Goal: Task Accomplishment & Management: Complete application form

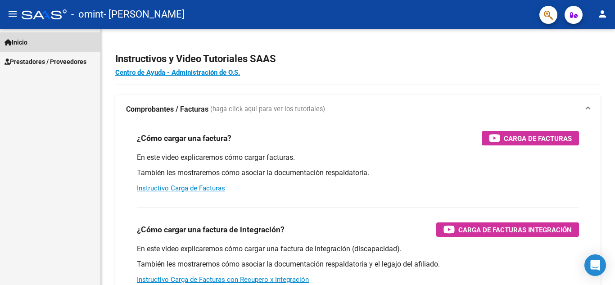
click at [39, 41] on link "Inicio" at bounding box center [50, 41] width 100 height 19
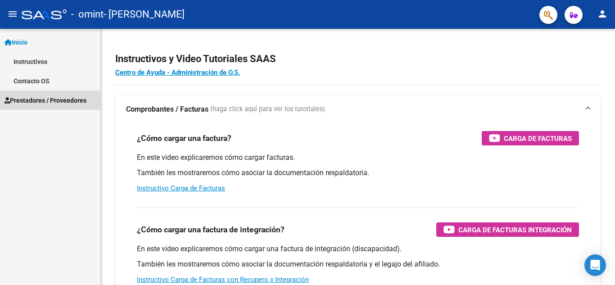
click at [55, 100] on span "Prestadores / Proveedores" at bounding box center [46, 101] width 82 height 10
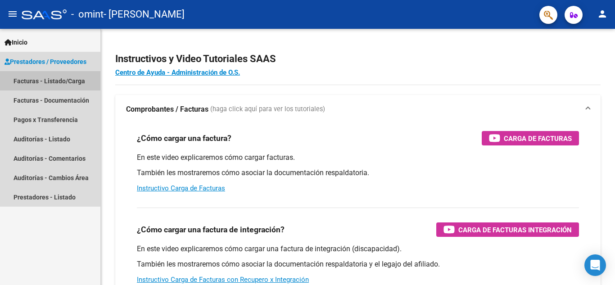
click at [59, 81] on link "Facturas - Listado/Carga" at bounding box center [50, 80] width 100 height 19
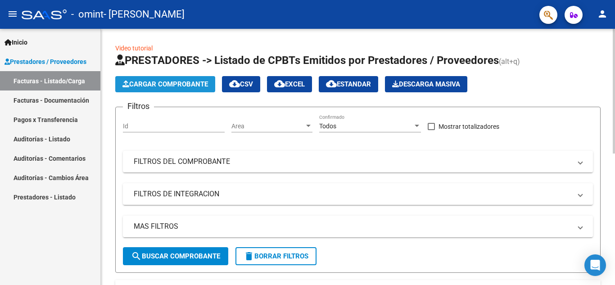
click at [155, 87] on span "Cargar Comprobante" at bounding box center [166, 84] width 86 height 8
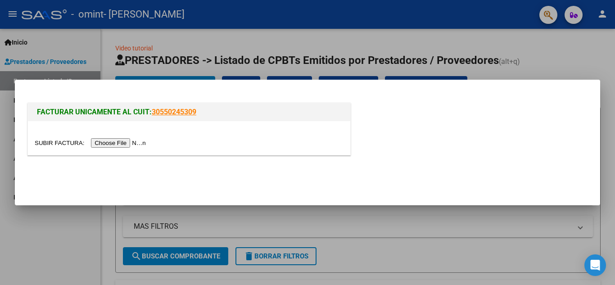
click at [367, 43] on div at bounding box center [307, 142] width 615 height 285
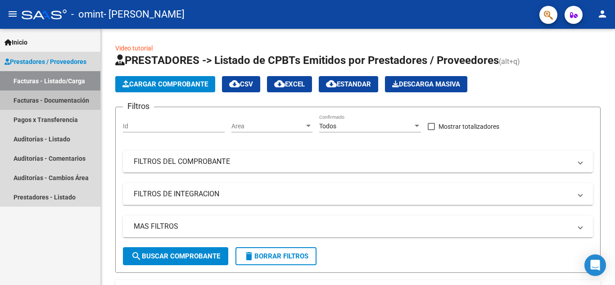
click at [76, 99] on link "Facturas - Documentación" at bounding box center [50, 100] width 100 height 19
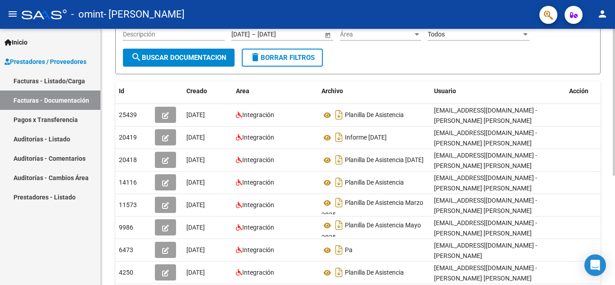
click at [615, 122] on div at bounding box center [614, 166] width 2 height 147
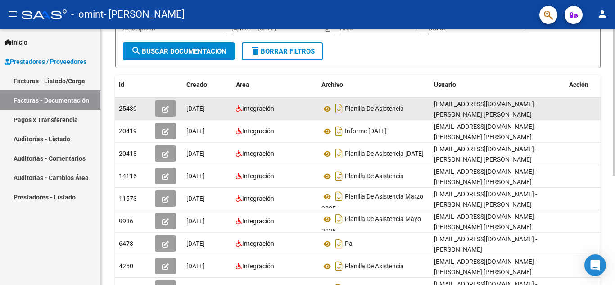
click at [414, 106] on div "Planilla De Asistencia" at bounding box center [374, 108] width 105 height 14
click at [163, 106] on icon "button" at bounding box center [165, 109] width 7 height 7
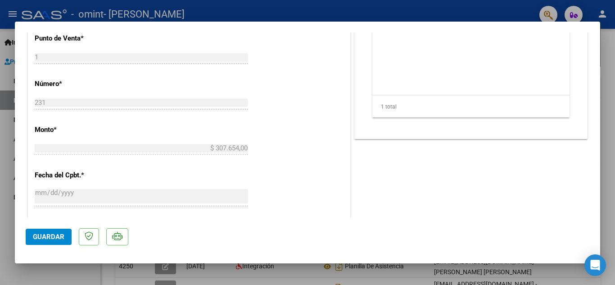
scroll to position [382, 0]
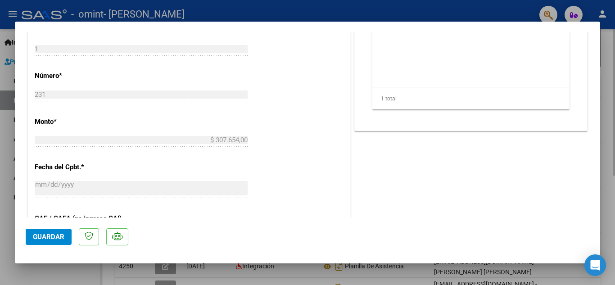
drag, startPoint x: 614, startPoint y: 151, endPoint x: 615, endPoint y: 55, distance: 96.0
click at [615, 55] on div at bounding box center [307, 142] width 615 height 285
type input "$ 0,00"
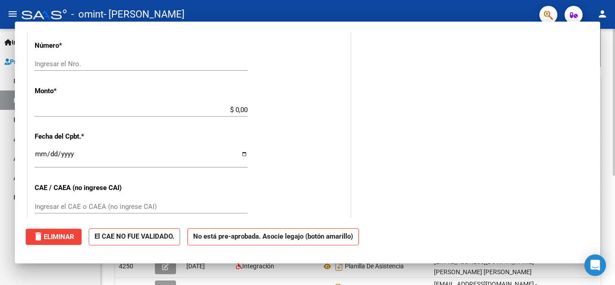
scroll to position [0, 0]
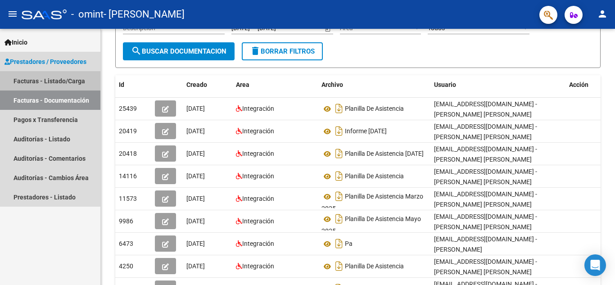
click at [41, 79] on link "Facturas - Listado/Carga" at bounding box center [50, 80] width 100 height 19
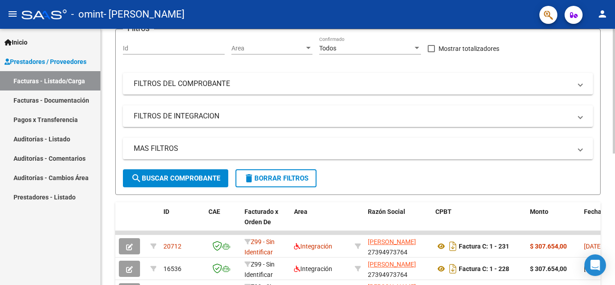
scroll to position [114, 0]
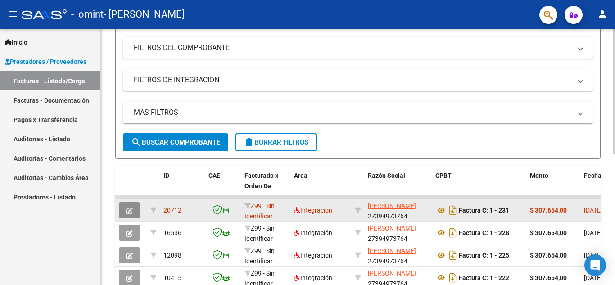
click at [129, 210] on icon "button" at bounding box center [129, 211] width 7 height 7
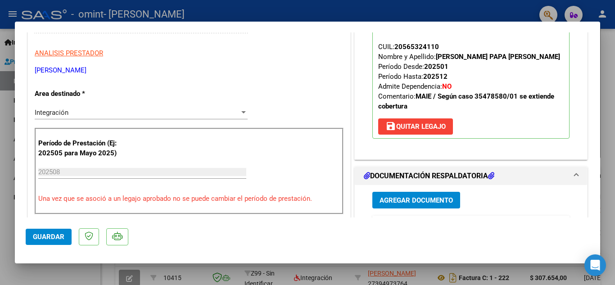
scroll to position [165, 0]
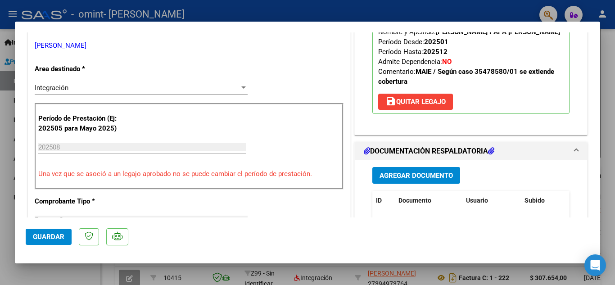
type input "$ 0,00"
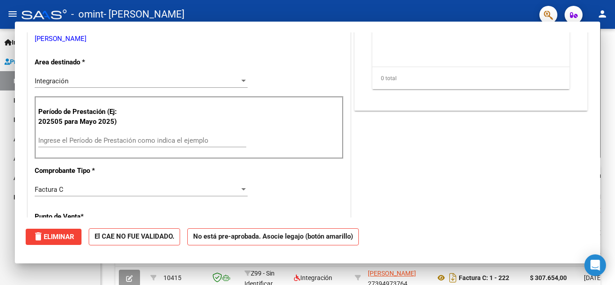
scroll to position [158, 0]
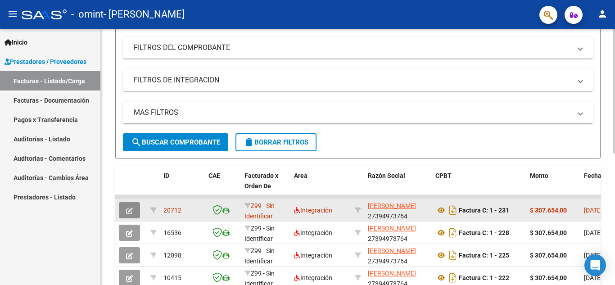
click at [130, 209] on icon "button" at bounding box center [129, 211] width 7 height 7
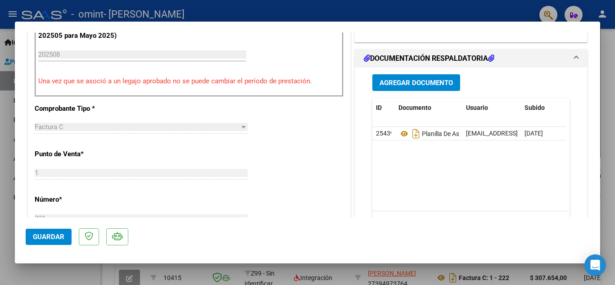
scroll to position [260, 0]
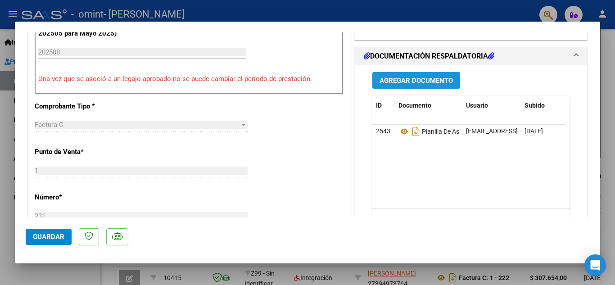
click at [411, 78] on span "Agregar Documento" at bounding box center [416, 81] width 73 height 8
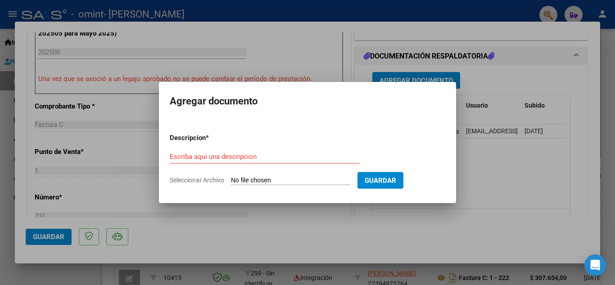
click at [474, 117] on div at bounding box center [307, 142] width 615 height 285
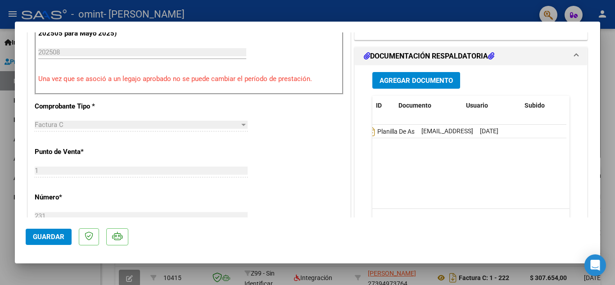
scroll to position [0, 0]
click at [435, 57] on h1 "DOCUMENTACIÓN RESPALDATORIA" at bounding box center [429, 56] width 131 height 11
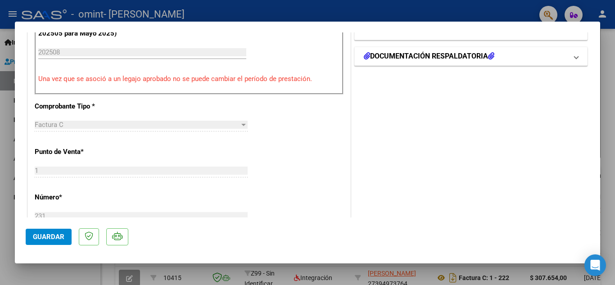
click at [435, 57] on h1 "DOCUMENTACIÓN RESPALDATORIA" at bounding box center [429, 56] width 131 height 11
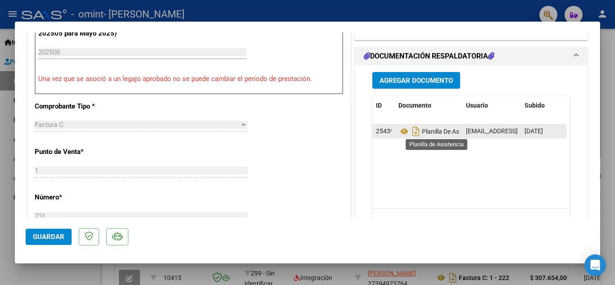
click at [436, 132] on span "Planilla De Asistencia" at bounding box center [440, 131] width 82 height 7
click at [451, 131] on span "Planilla De Asistencia" at bounding box center [440, 131] width 82 height 7
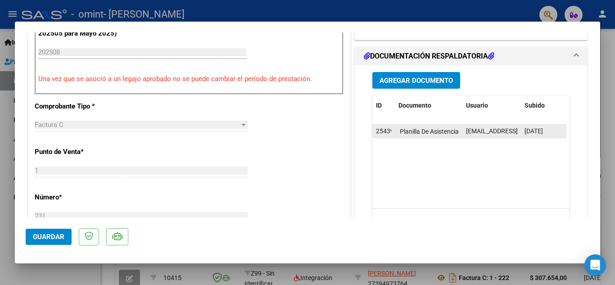
click at [451, 131] on span "Planilla De Asistencia" at bounding box center [418, 131] width 82 height 7
type input "$ 0,00"
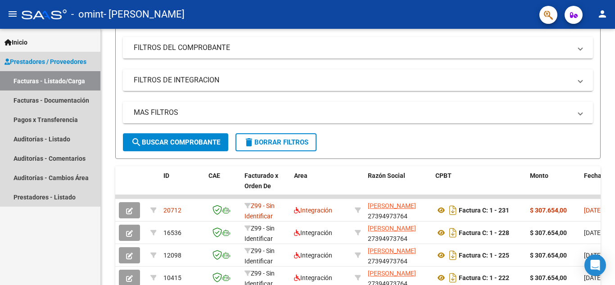
click at [47, 58] on span "Prestadores / Proveedores" at bounding box center [46, 62] width 82 height 10
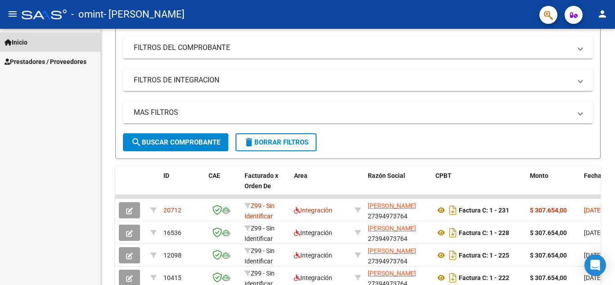
click at [27, 45] on span "Inicio" at bounding box center [16, 42] width 23 height 10
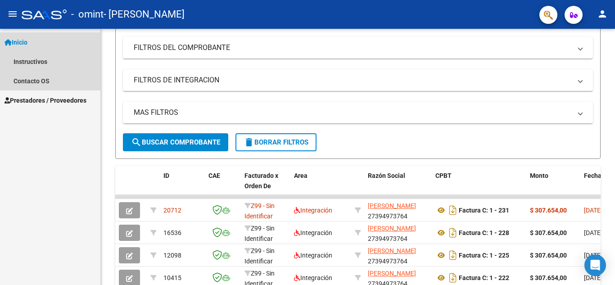
click at [25, 44] on span "Inicio" at bounding box center [16, 42] width 23 height 10
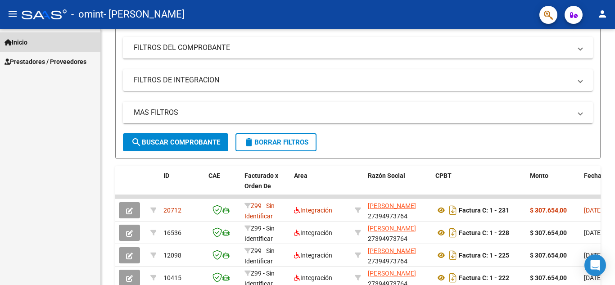
click at [25, 44] on span "Inicio" at bounding box center [16, 42] width 23 height 10
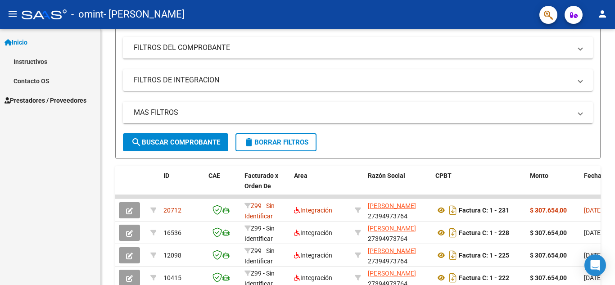
click at [36, 64] on link "Instructivos" at bounding box center [50, 61] width 100 height 19
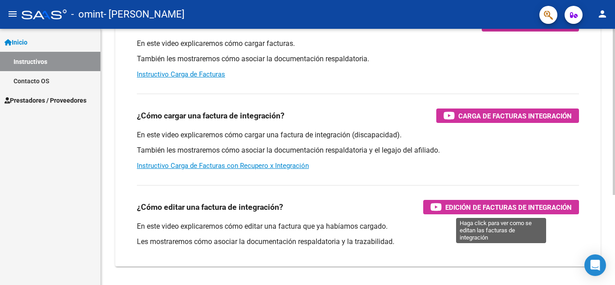
click at [472, 208] on span "Edición de Facturas de integración" at bounding box center [509, 207] width 127 height 11
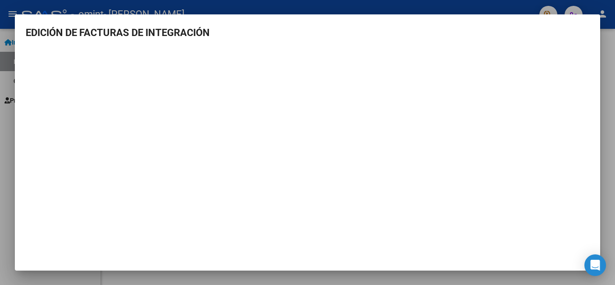
click at [614, 72] on div at bounding box center [307, 142] width 615 height 285
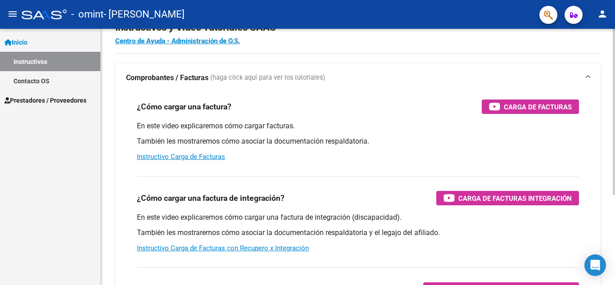
scroll to position [16, 0]
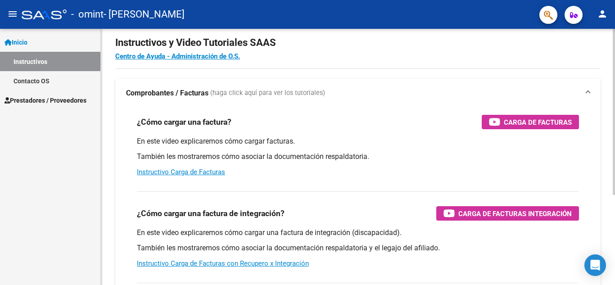
click at [615, 46] on div at bounding box center [614, 122] width 2 height 166
click at [20, 39] on span "Inicio" at bounding box center [16, 42] width 23 height 10
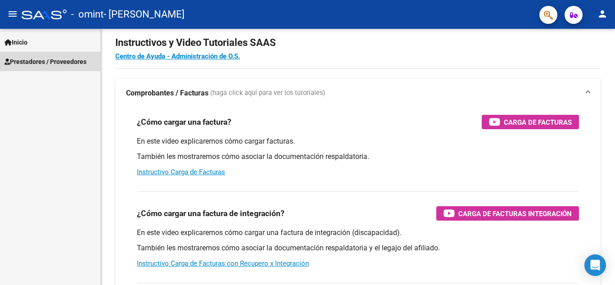
click at [38, 59] on span "Prestadores / Proveedores" at bounding box center [46, 62] width 82 height 10
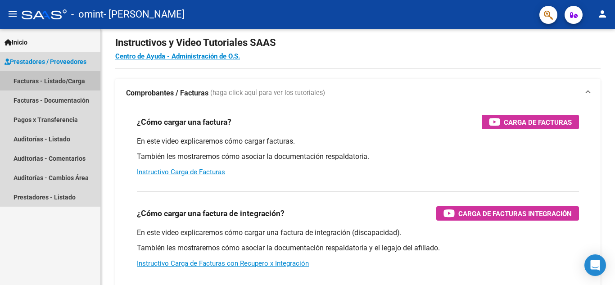
click at [63, 80] on link "Facturas - Listado/Carga" at bounding box center [50, 80] width 100 height 19
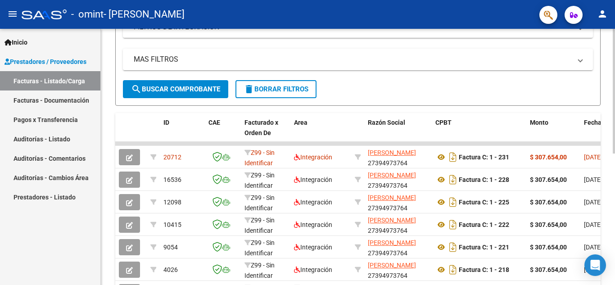
click at [615, 154] on div at bounding box center [614, 175] width 2 height 125
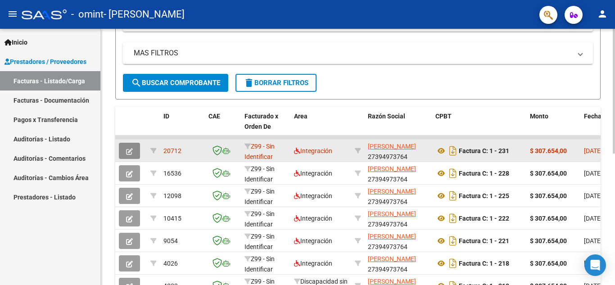
click at [128, 150] on icon "button" at bounding box center [129, 151] width 7 height 7
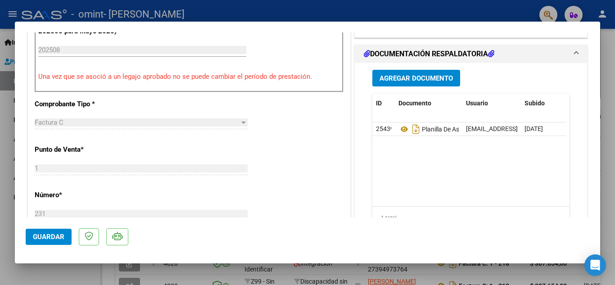
scroll to position [264, 0]
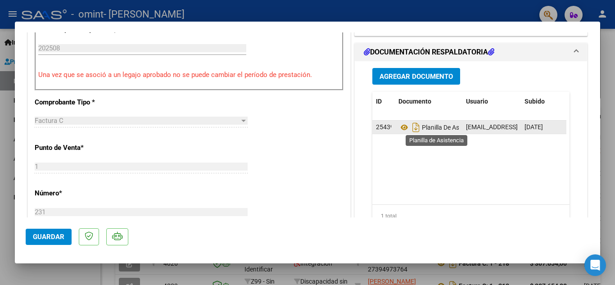
click at [432, 125] on span "Planilla De Asistencia" at bounding box center [440, 127] width 82 height 7
click at [412, 128] on icon "Descargar documento" at bounding box center [416, 127] width 12 height 14
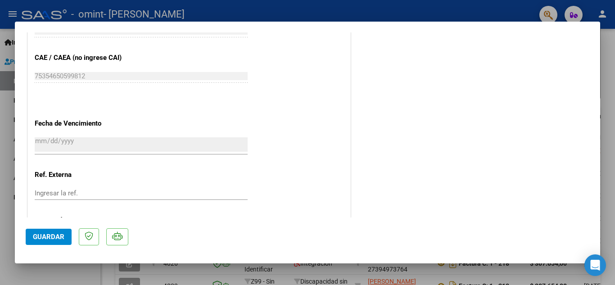
scroll to position [538, 0]
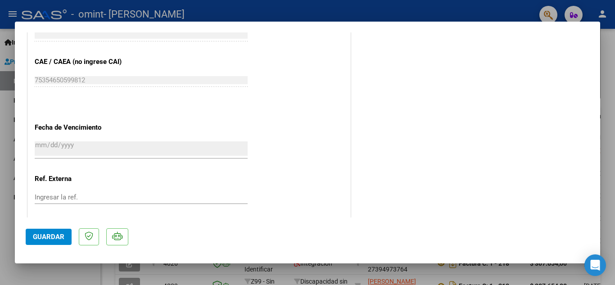
click at [6, 105] on div at bounding box center [307, 142] width 615 height 285
type input "$ 0,00"
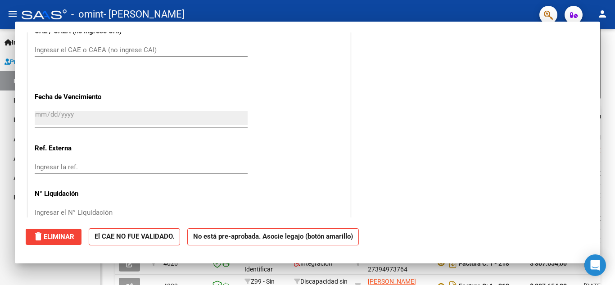
scroll to position [0, 0]
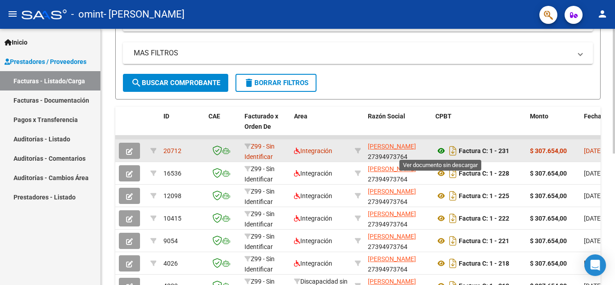
click at [440, 150] on icon at bounding box center [442, 151] width 12 height 11
click at [124, 151] on button "button" at bounding box center [129, 151] width 21 height 16
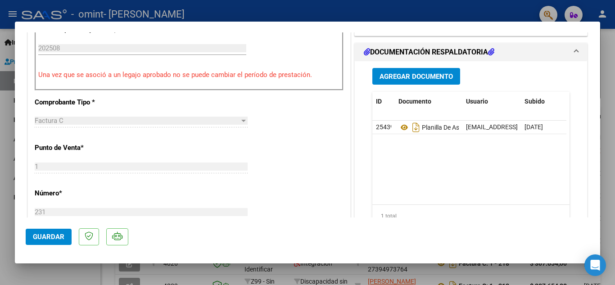
scroll to position [233, 0]
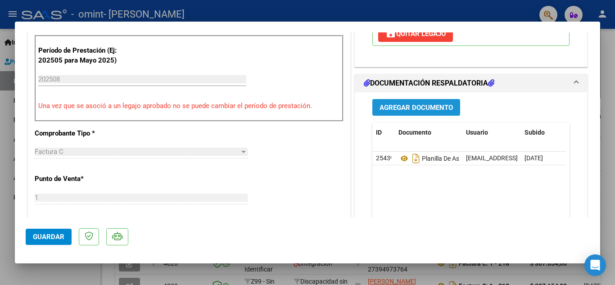
click at [405, 105] on span "Agregar Documento" at bounding box center [416, 108] width 73 height 8
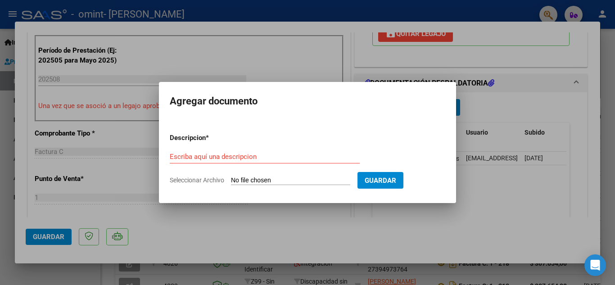
click at [509, 182] on div at bounding box center [307, 142] width 615 height 285
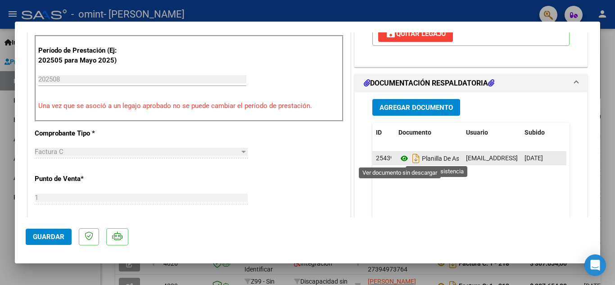
click at [400, 157] on icon at bounding box center [405, 158] width 12 height 11
